Goal: Check status: Check status

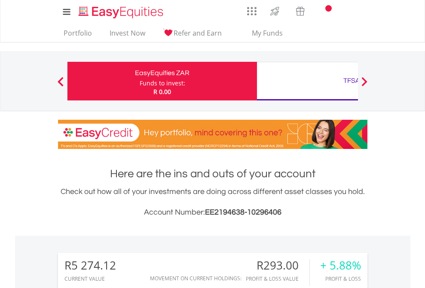
click at [140, 81] on div "Funds to invest:" at bounding box center [163, 83] width 46 height 9
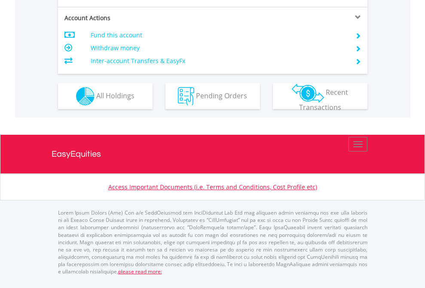
scroll to position [806, 0]
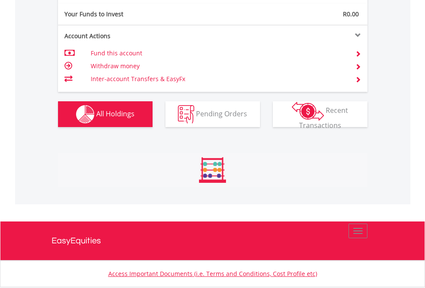
scroll to position [82, 135]
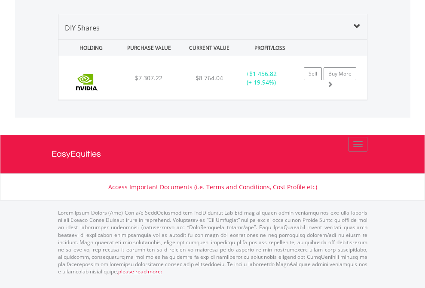
scroll to position [955, 0]
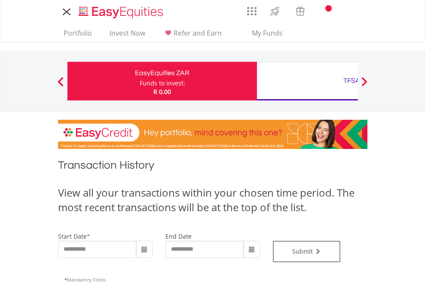
type input "**********"
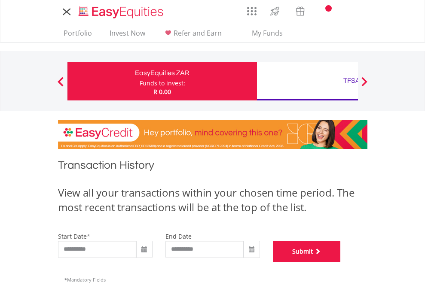
click at [340, 262] on button "Submit" at bounding box center [307, 251] width 68 height 21
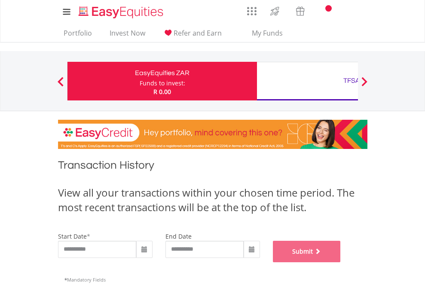
scroll to position [348, 0]
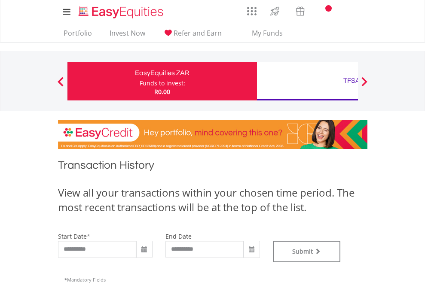
click at [307, 81] on div "TFSA" at bounding box center [351, 81] width 179 height 12
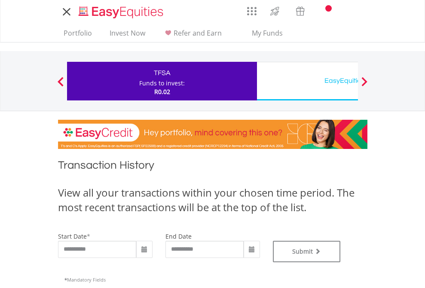
type input "**********"
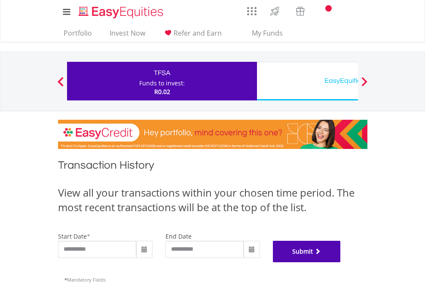
click at [340, 262] on button "Submit" at bounding box center [307, 251] width 68 height 21
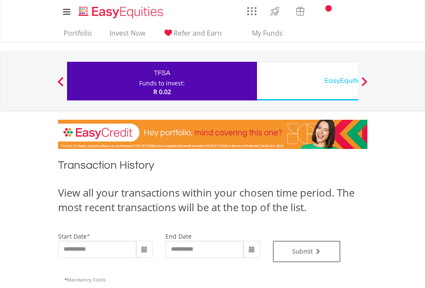
click at [307, 81] on div "EasyEquities USD" at bounding box center [351, 81] width 179 height 12
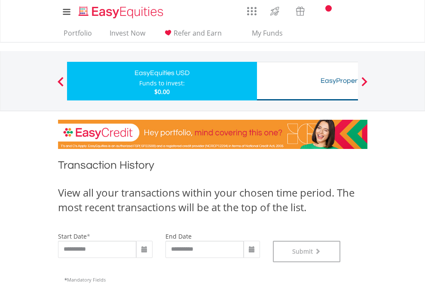
scroll to position [348, 0]
